Goal: Task Accomplishment & Management: Use online tool/utility

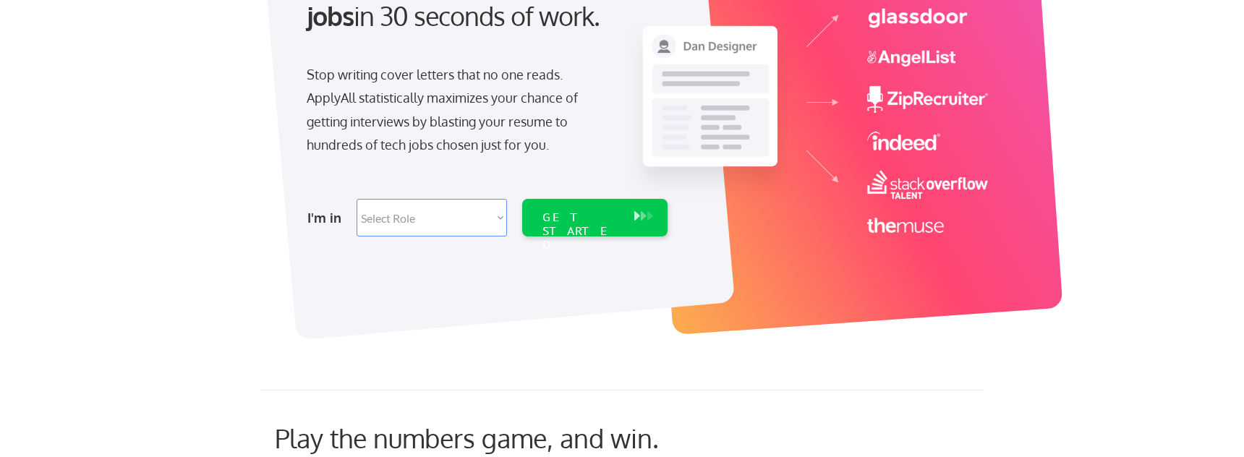
scroll to position [235, 0]
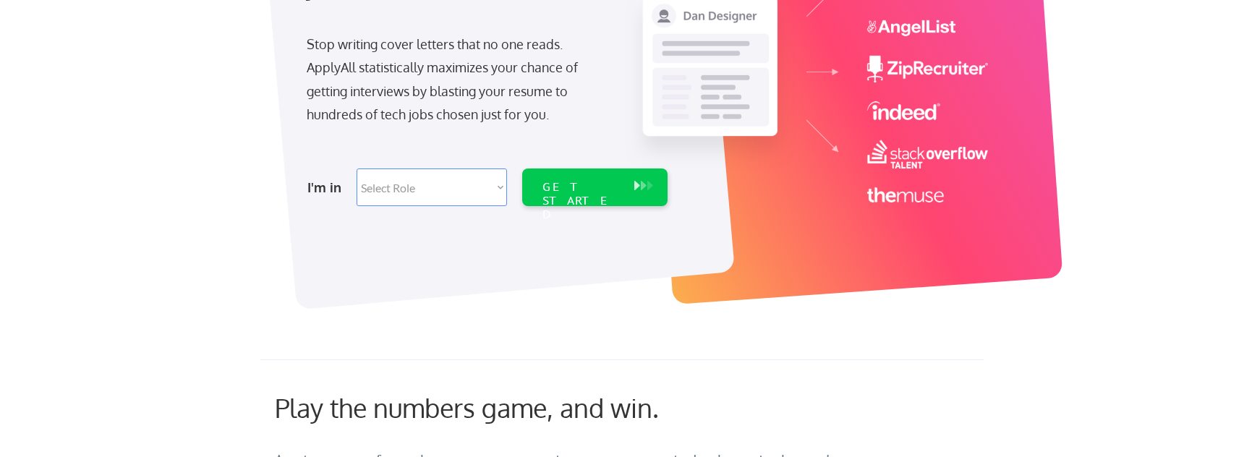
click at [455, 188] on select "Select Role Software Engineering Product Management Customer Success Sales UI/U…" at bounding box center [432, 188] width 150 height 38
select select ""engineering""
click at [560, 184] on div "GET STARTED" at bounding box center [580, 201] width 77 height 42
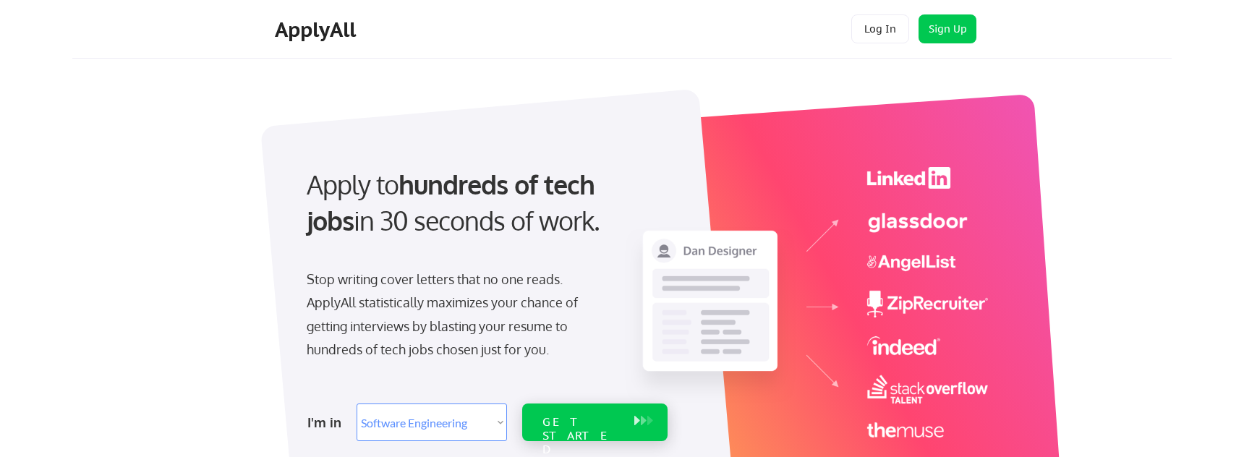
select select ""engineering""
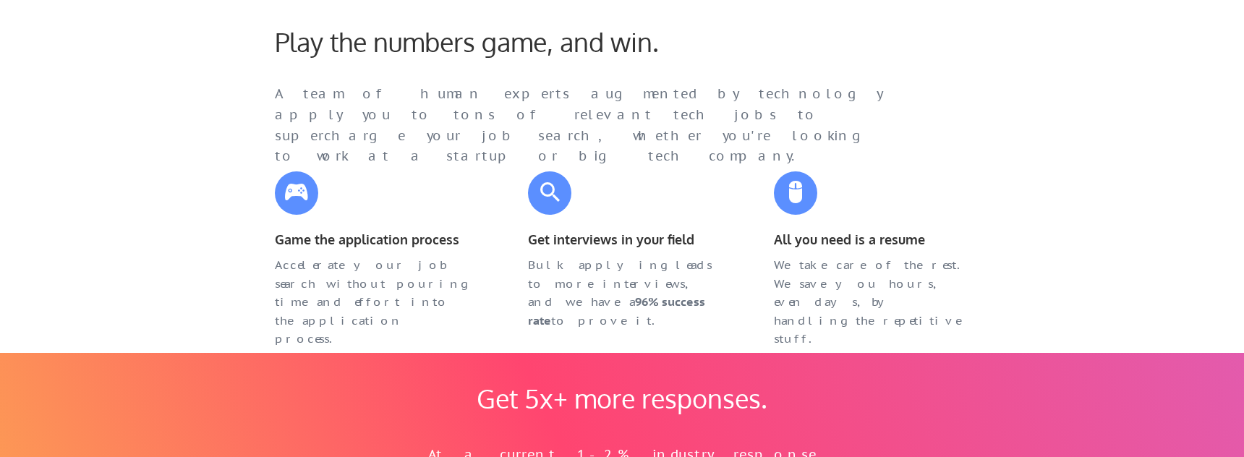
scroll to position [527, 0]
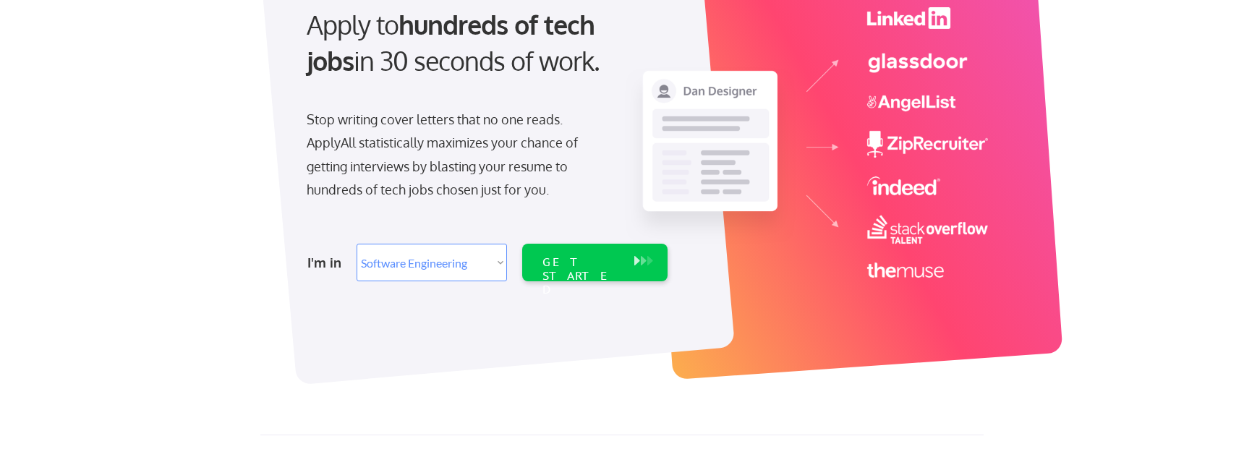
scroll to position [0, 0]
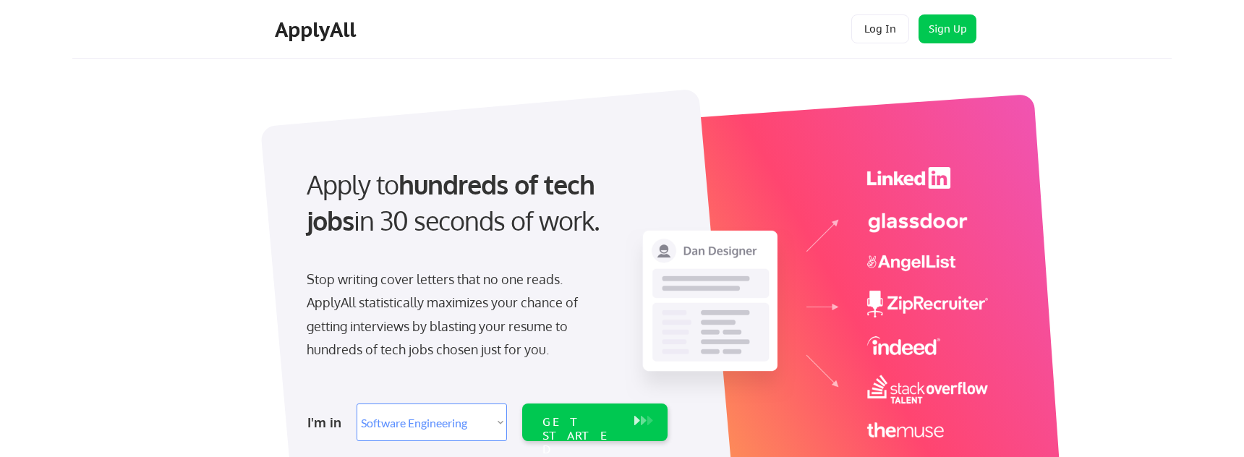
click at [284, 166] on div "Apply to hundreds of tech jobs in 30 seconds of work. Stop writing cover letter…" at bounding box center [486, 300] width 404 height 296
drag, startPoint x: 305, startPoint y: 190, endPoint x: 587, endPoint y: 242, distance: 286.1
click at [587, 242] on div "Apply to hundreds of tech jobs in 30 seconds of work." at bounding box center [484, 215] width 384 height 98
click at [861, 234] on img at bounding box center [806, 302] width 363 height 271
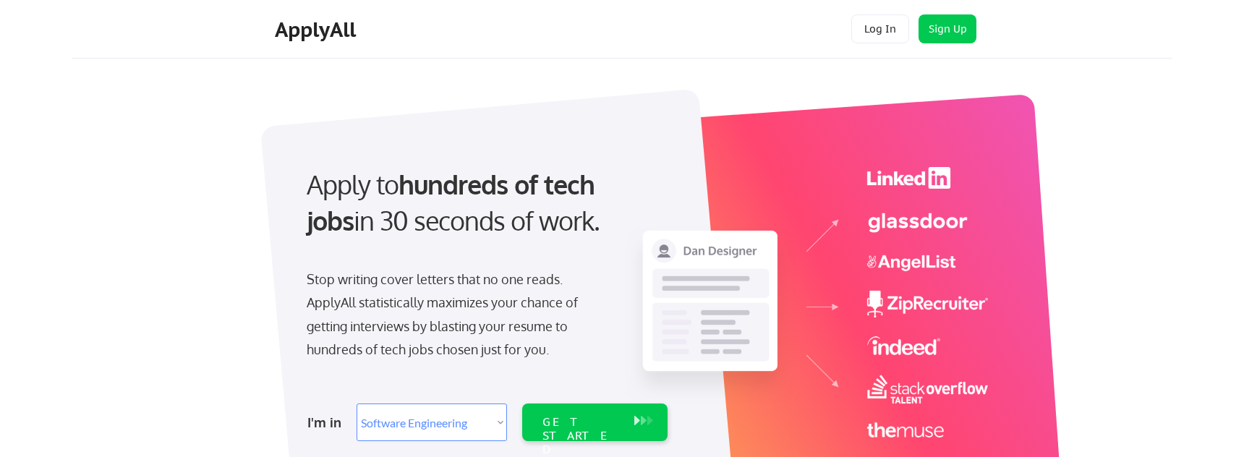
click at [485, 101] on div at bounding box center [639, 304] width 723 height 444
